Goal: Find specific page/section: Find specific page/section

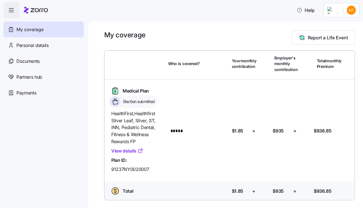
click at [29, 101] on nav "My coverage Personal details Documents Partners hub Payments" at bounding box center [44, 113] width 88 height 190
click at [31, 97] on div "Payments" at bounding box center [43, 93] width 80 height 16
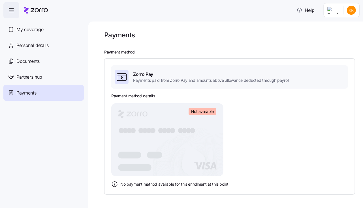
click at [192, 120] on rect at bounding box center [167, 139] width 112 height 73
click at [146, 188] on div "Zorro Pay Payments paid from Zorro Pay and amounts above allowance deducted thr…" at bounding box center [229, 126] width 251 height 137
